Goal: Information Seeking & Learning: Learn about a topic

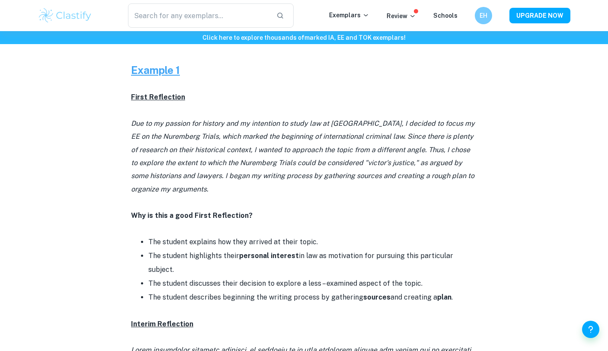
scroll to position [379, 0]
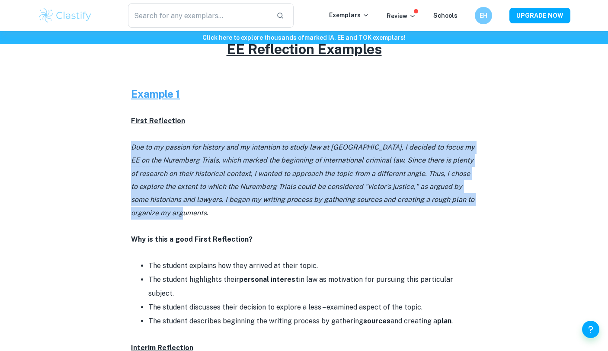
drag, startPoint x: 125, startPoint y: 148, endPoint x: 263, endPoint y: 218, distance: 153.8
copy icon "Due to my passion for history and my intention to study law at university, I de…"
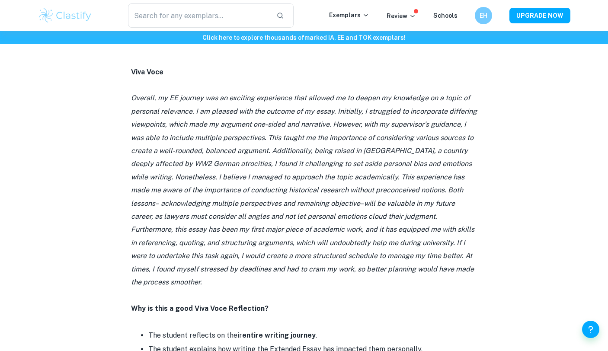
scroll to position [1102, 0]
